Goal: Transaction & Acquisition: Purchase product/service

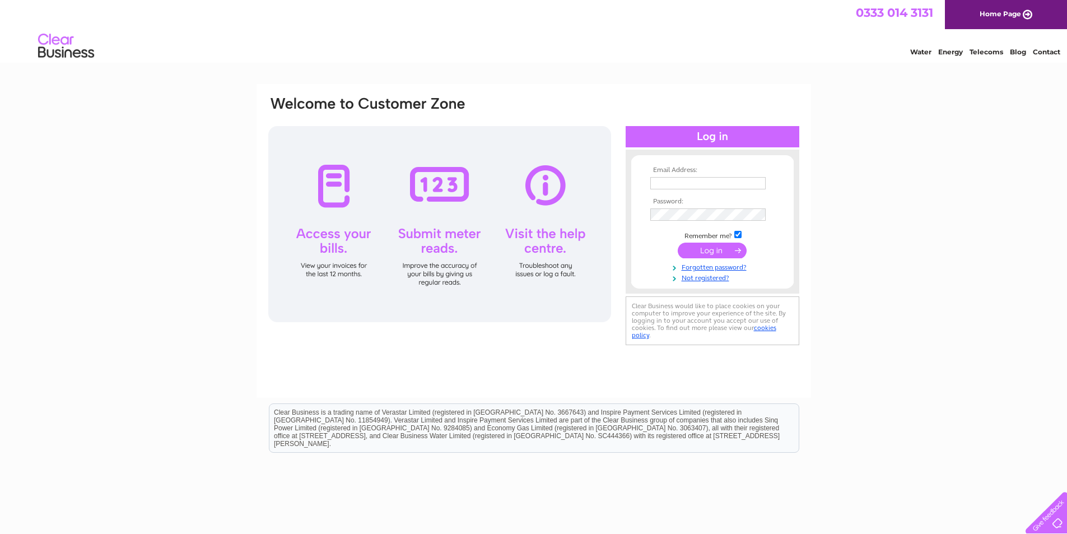
type input "[EMAIL_ADDRESS][DOMAIN_NAME]"
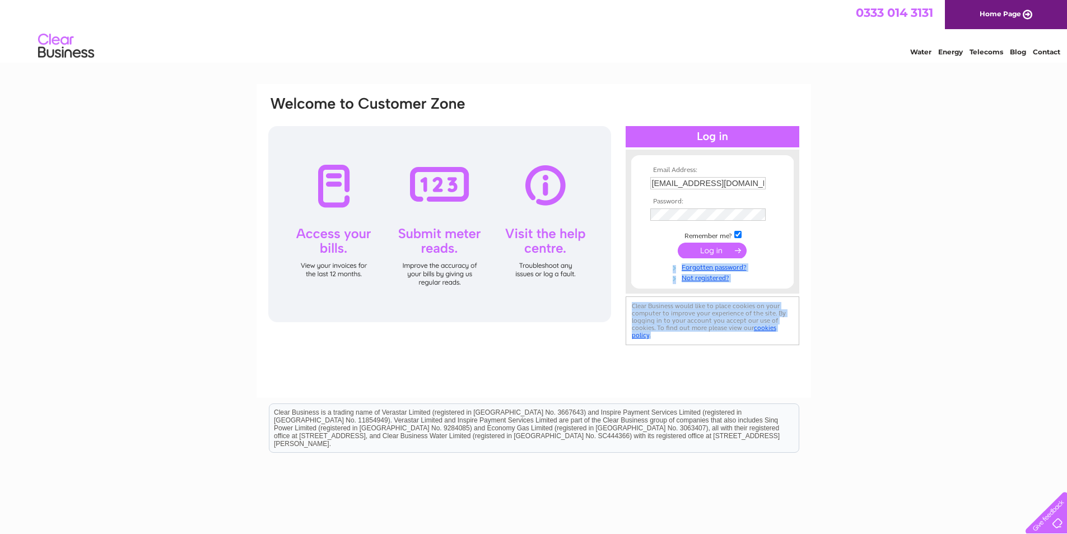
click at [753, 351] on div "Email Address: [EMAIL_ADDRESS][DOMAIN_NAME] Password:" at bounding box center [534, 241] width 555 height 314
click at [727, 251] on input "submit" at bounding box center [712, 251] width 69 height 16
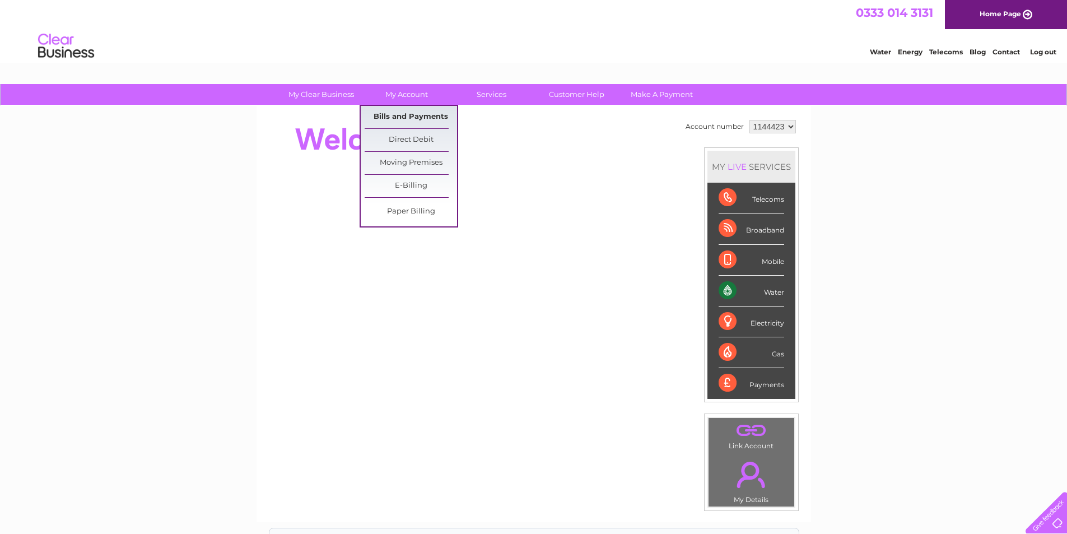
click at [406, 113] on link "Bills and Payments" at bounding box center [411, 117] width 92 height 22
click at [424, 114] on link "Bills and Payments" at bounding box center [411, 117] width 92 height 22
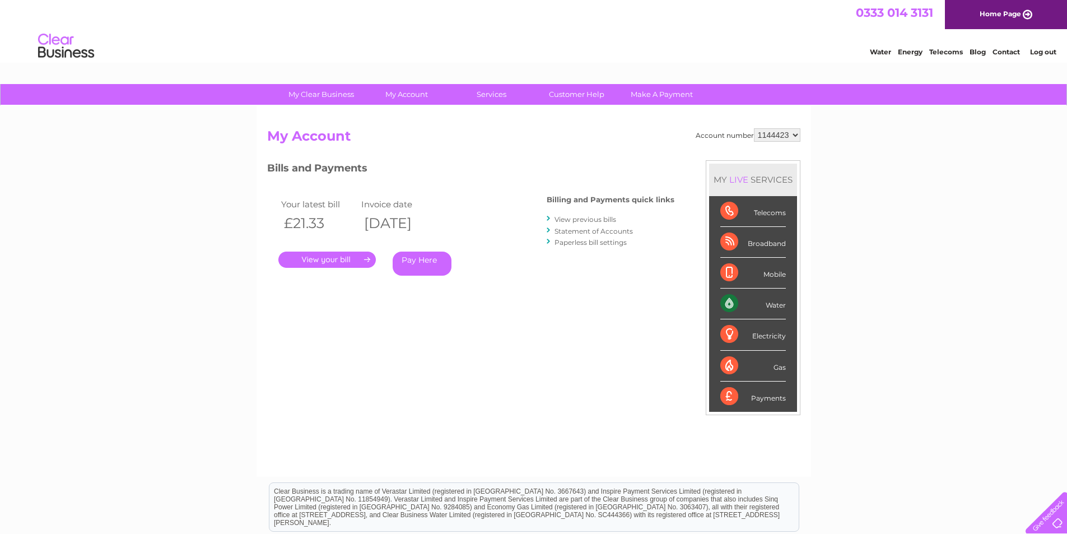
click at [335, 260] on link "." at bounding box center [326, 260] width 97 height 16
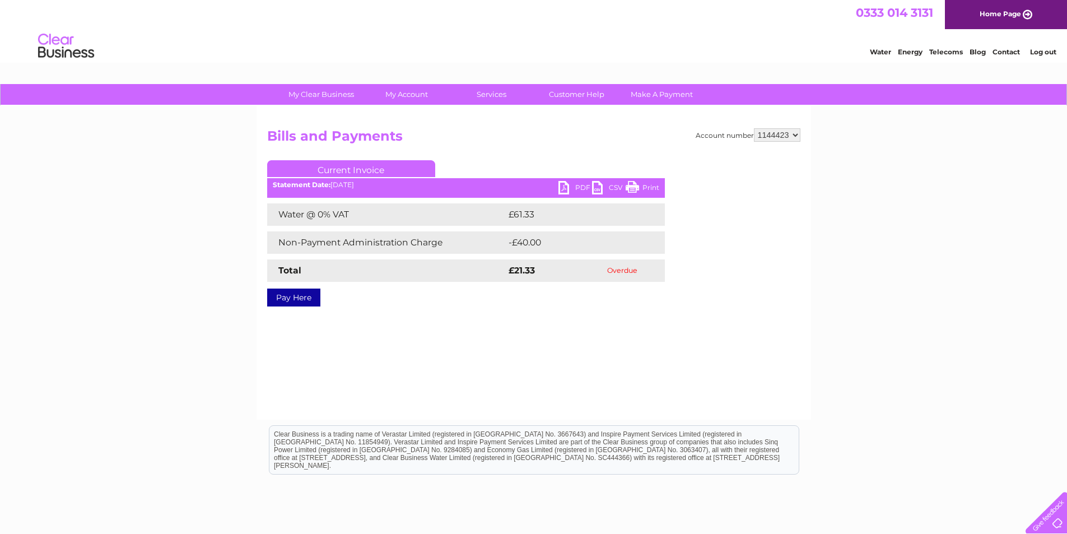
click at [300, 296] on link "Pay Here" at bounding box center [293, 298] width 53 height 18
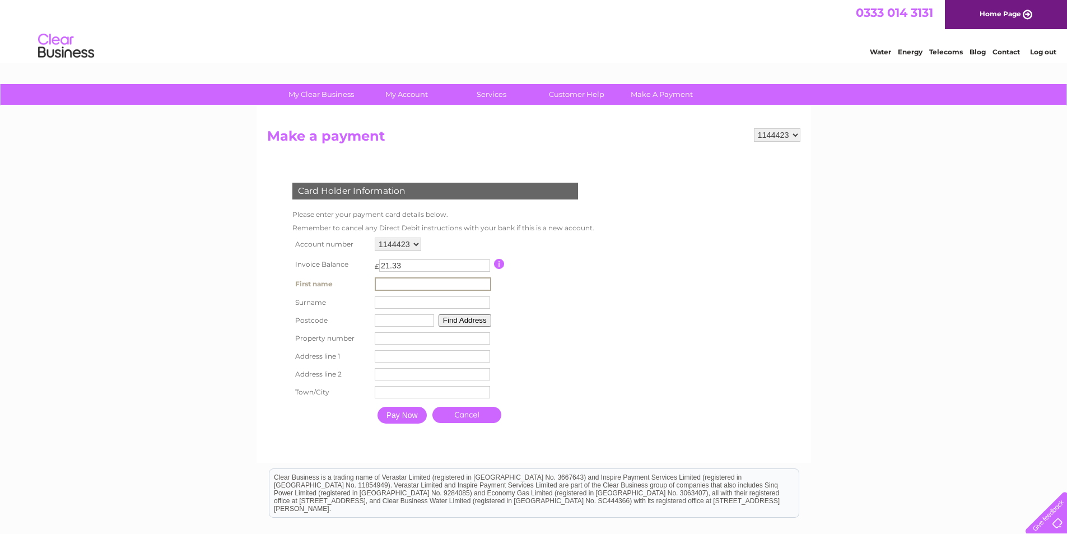
click at [424, 285] on input "text" at bounding box center [433, 283] width 117 height 13
type input "Angela"
type input "Crawford"
type input "KW15 1UE"
type input "West-ray"
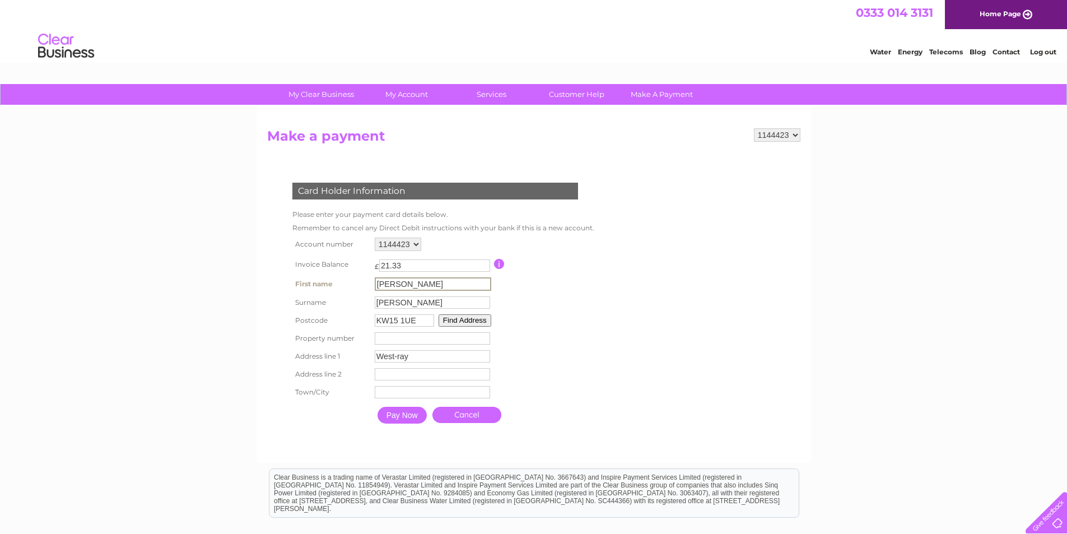
type input "Carness Road"
type input "Kirkwall"
click at [412, 412] on input "Pay Now" at bounding box center [402, 415] width 49 height 17
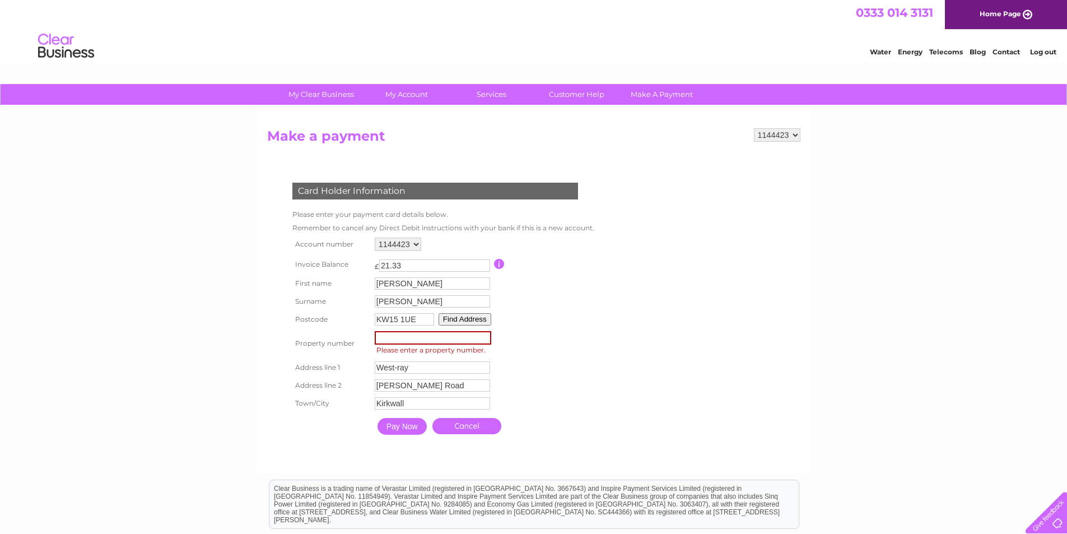
click at [430, 342] on input "number" at bounding box center [433, 337] width 117 height 13
click at [585, 342] on table "Account number 1144423 Invoice Balance £ 21.33 First name Angela Surname" at bounding box center [442, 338] width 305 height 206
click at [423, 322] on input "KW15 1UE" at bounding box center [404, 319] width 59 height 12
type input "KW15 1QX"
click at [479, 319] on button "Find Address" at bounding box center [465, 319] width 53 height 12
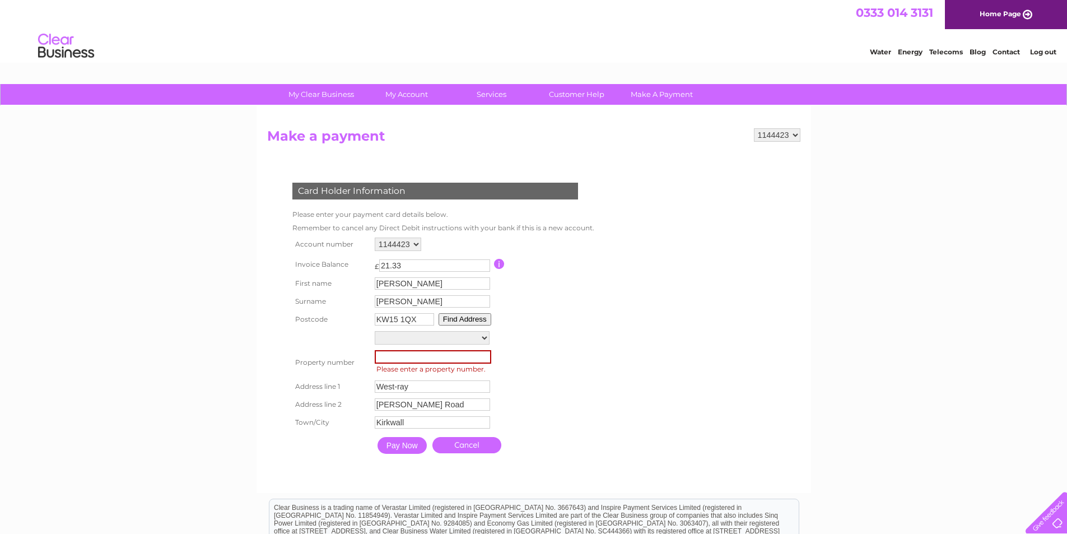
click at [486, 338] on select "Ayre Road Ayre Road Ayre Houses, Ayre Road 1a, Ayre Houses, Ayre Road 3, Ayre H…" at bounding box center [432, 337] width 115 height 13
select select ",Ayre Road,,Kirkwall"
click at [375, 331] on select "Ayre Road Ayre Road Ayre Houses, Ayre Road 1a, Ayre Houses, Ayre Road 3, Ayre H…" at bounding box center [432, 338] width 115 height 15
type input "Ayre Road"
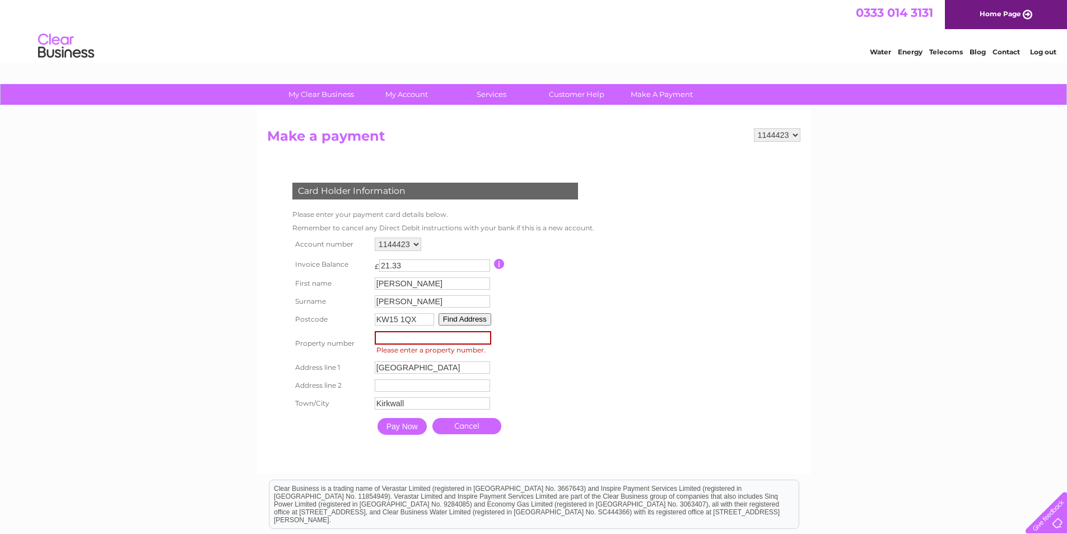
click at [411, 336] on input "number" at bounding box center [433, 337] width 117 height 13
type input "4"
click at [424, 365] on input "Ayre Road" at bounding box center [433, 366] width 117 height 13
type input "Ayre Houses"
click at [407, 384] on input "text" at bounding box center [433, 384] width 117 height 13
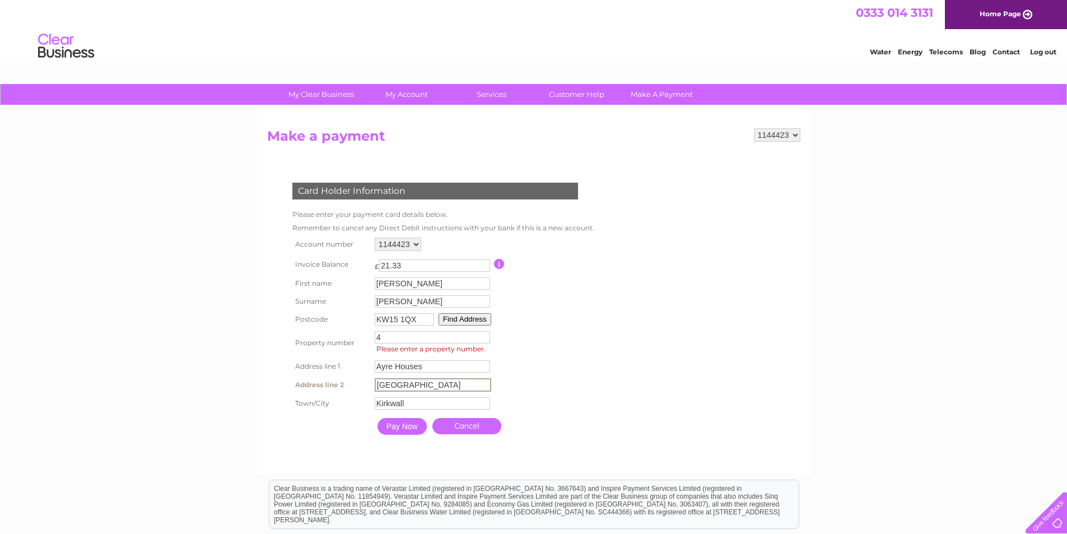
type input "Ayre Road"
click at [435, 298] on input "Crawford" at bounding box center [433, 301] width 117 height 13
type input "Chambers"
click at [401, 424] on input "Pay Now" at bounding box center [402, 426] width 49 height 17
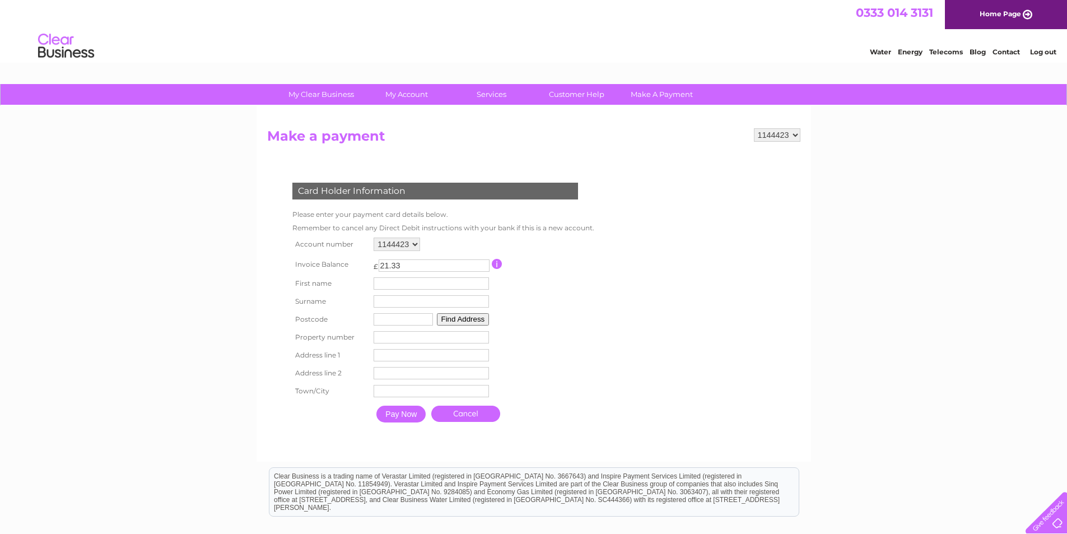
click at [450, 281] on input "text" at bounding box center [431, 283] width 115 height 12
type input "Angela"
type input "Crawford"
type input "KW15 1UE"
type input "West-ray"
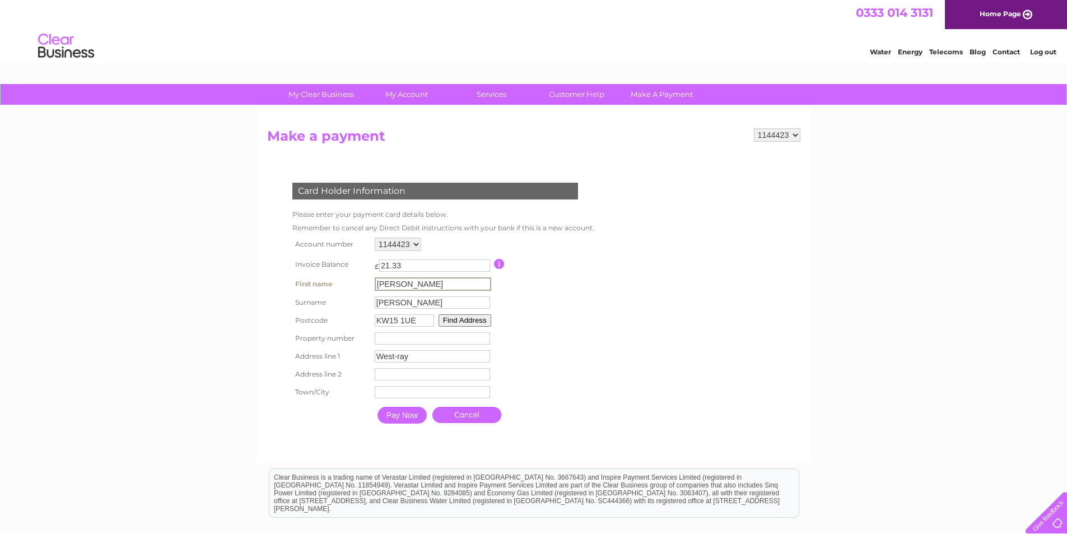
type input "Carness Road"
type input "Kirkwall"
click at [419, 319] on input "KW15 1UE" at bounding box center [403, 319] width 59 height 12
type input "KW15 1QX"
click at [459, 317] on button "Find Address" at bounding box center [463, 319] width 53 height 12
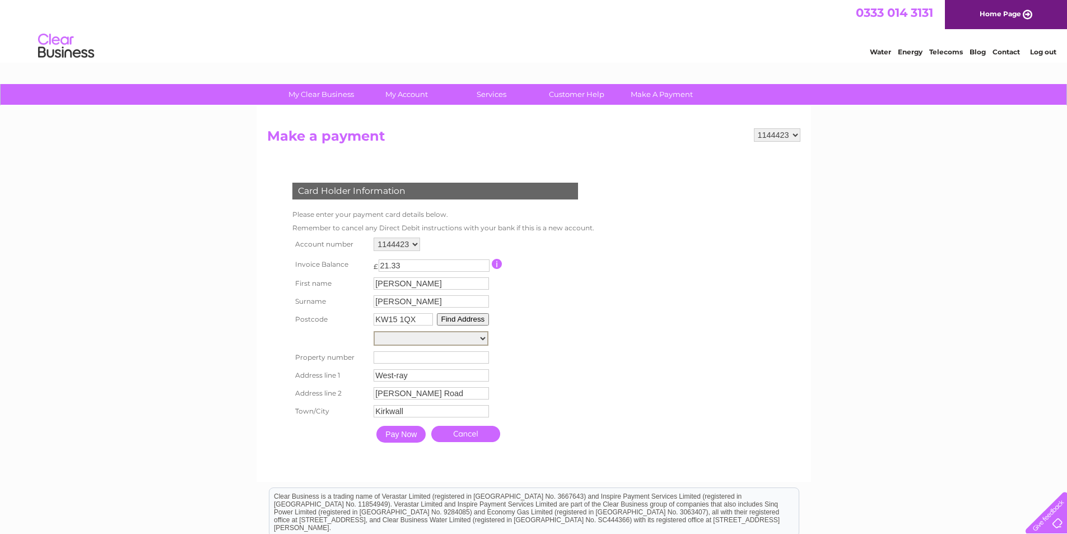
click at [484, 336] on select "Ayre Road Ayre Road Ayre Houses, Ayre Road 1a, Ayre Houses, Ayre Road 3, Ayre H…" at bounding box center [431, 338] width 115 height 15
select select ",Ayre Road,,Kirkwall"
click at [374, 331] on select "Ayre Road Ayre Road Ayre Houses, Ayre Road 1a, Ayre Houses, Ayre Road 3, Ayre H…" at bounding box center [431, 338] width 115 height 15
type input "Ayre Road"
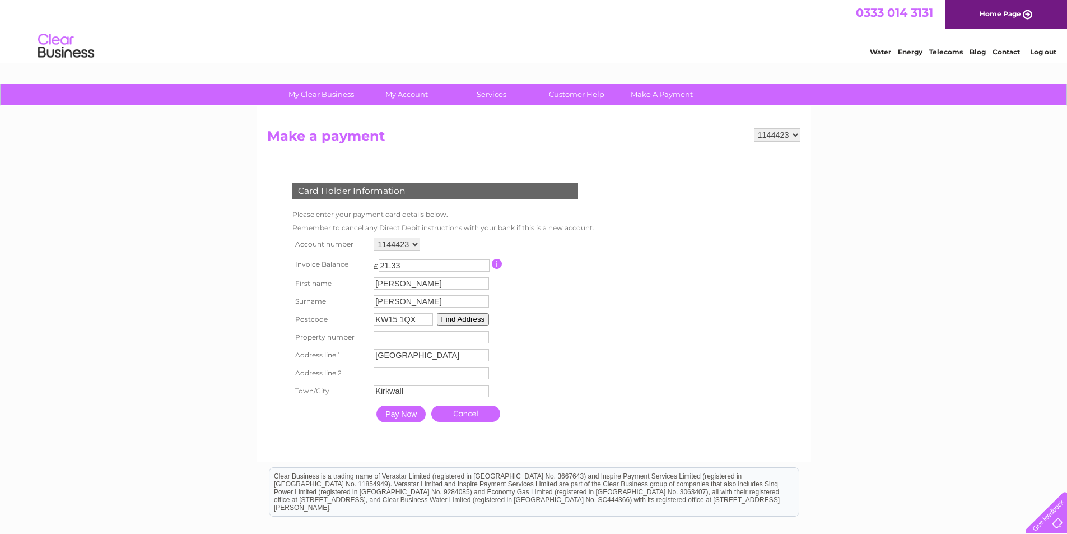
click at [414, 335] on input "number" at bounding box center [431, 337] width 115 height 12
click at [479, 319] on button "Find Address" at bounding box center [463, 319] width 53 height 12
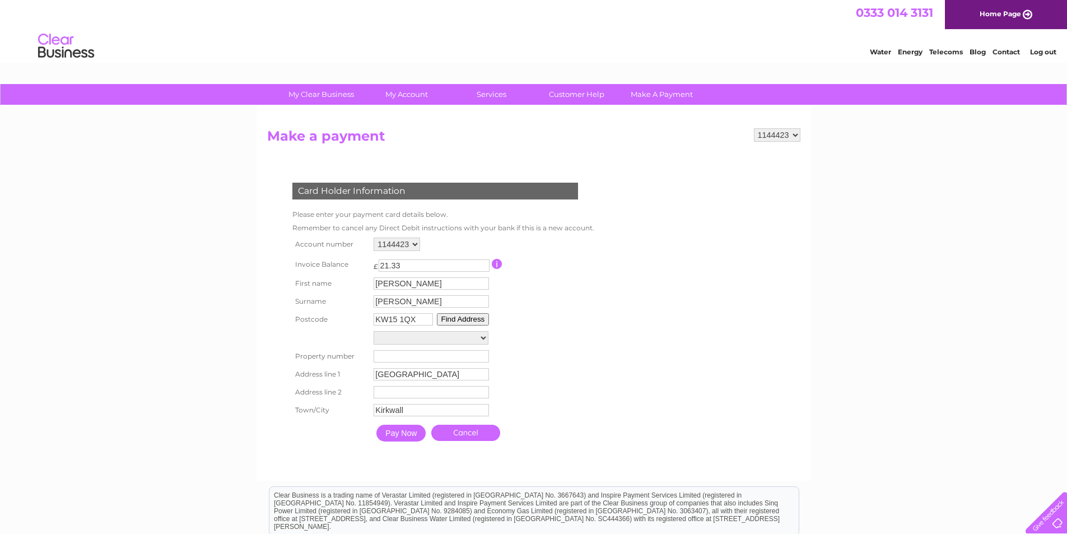
click at [479, 318] on button "Find Address" at bounding box center [463, 319] width 53 height 12
click at [482, 361] on input "number" at bounding box center [431, 356] width 115 height 12
type input "4"
click at [447, 374] on input "Ayre Road" at bounding box center [433, 374] width 117 height 13
type input "Ayre Houses"
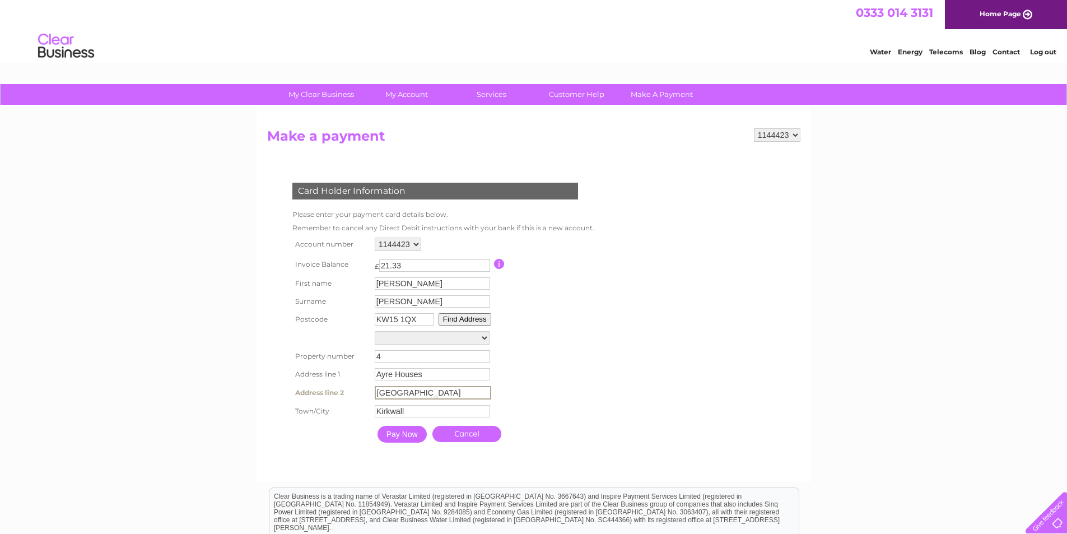
type input "Ayre Road"
click at [411, 431] on input "Pay Now" at bounding box center [402, 434] width 49 height 17
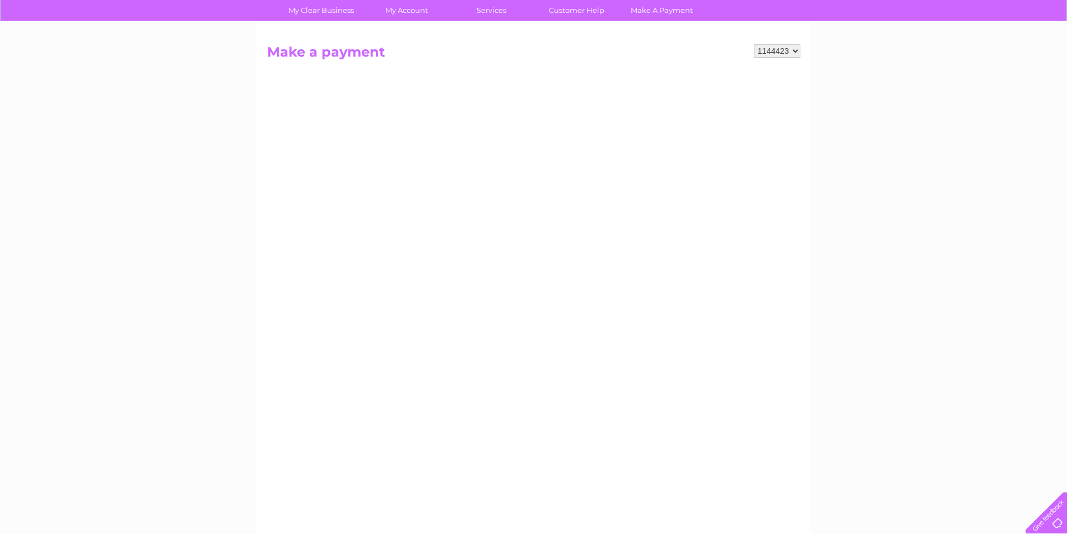
scroll to position [56, 0]
